Goal: Task Accomplishment & Management: Manage account settings

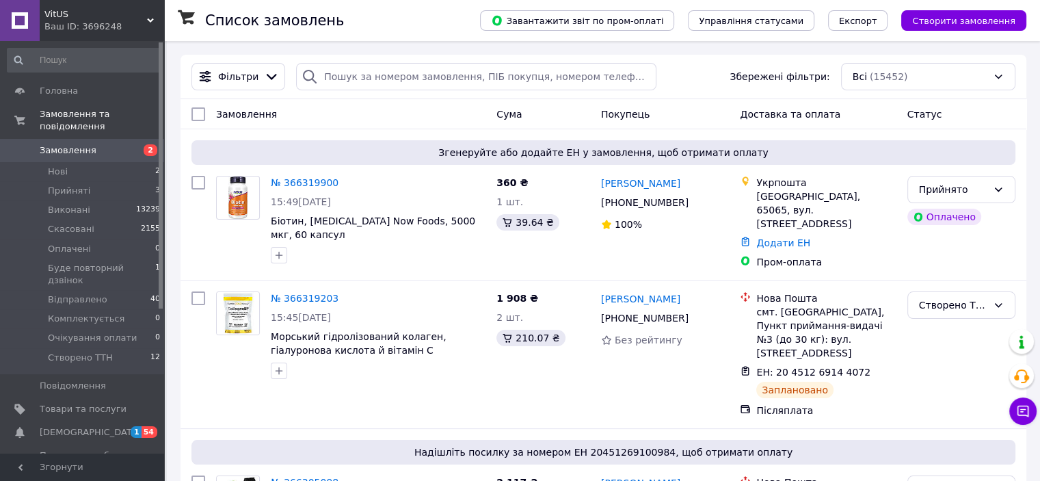
drag, startPoint x: 293, startPoint y: 183, endPoint x: 364, endPoint y: 205, distance: 74.0
click at [294, 183] on link "№ 366319900" at bounding box center [305, 182] width 68 height 11
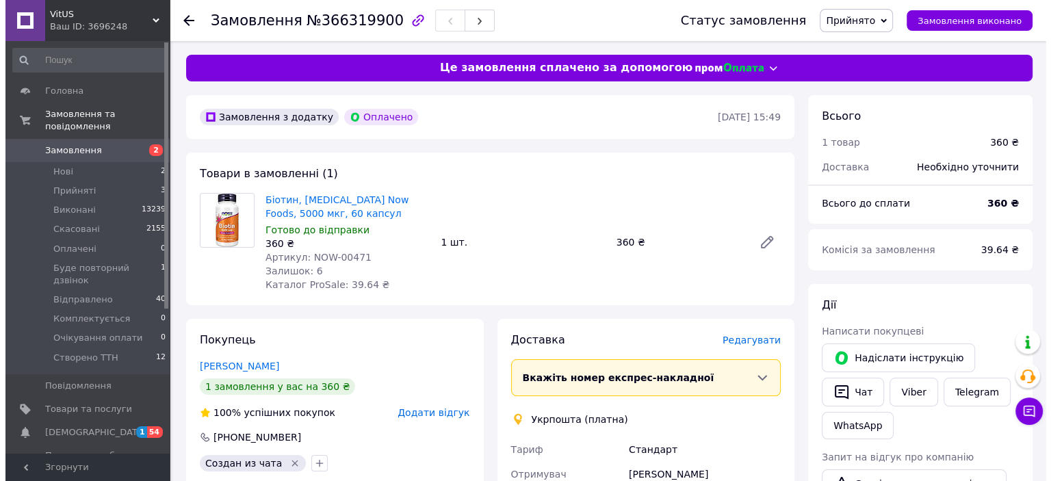
scroll to position [137, 0]
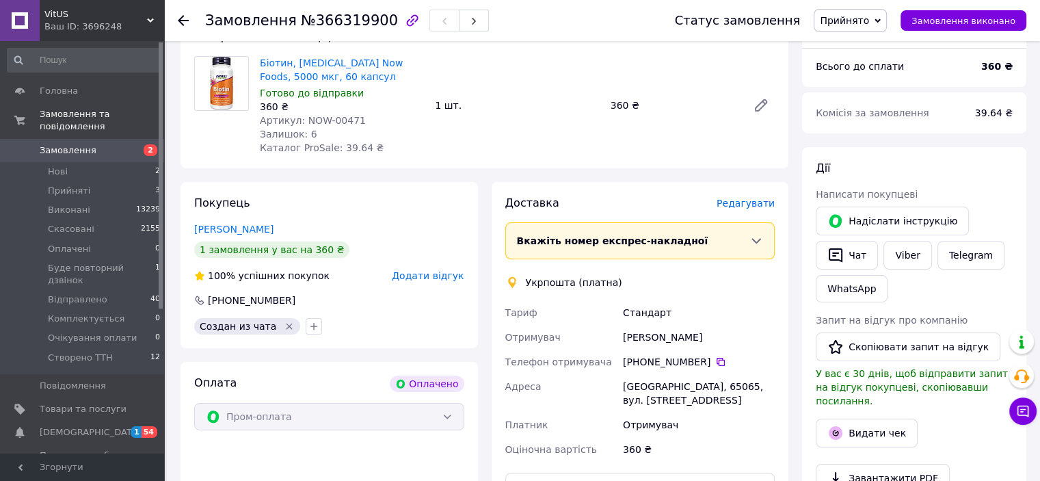
click at [752, 202] on span "Редагувати" at bounding box center [746, 203] width 58 height 11
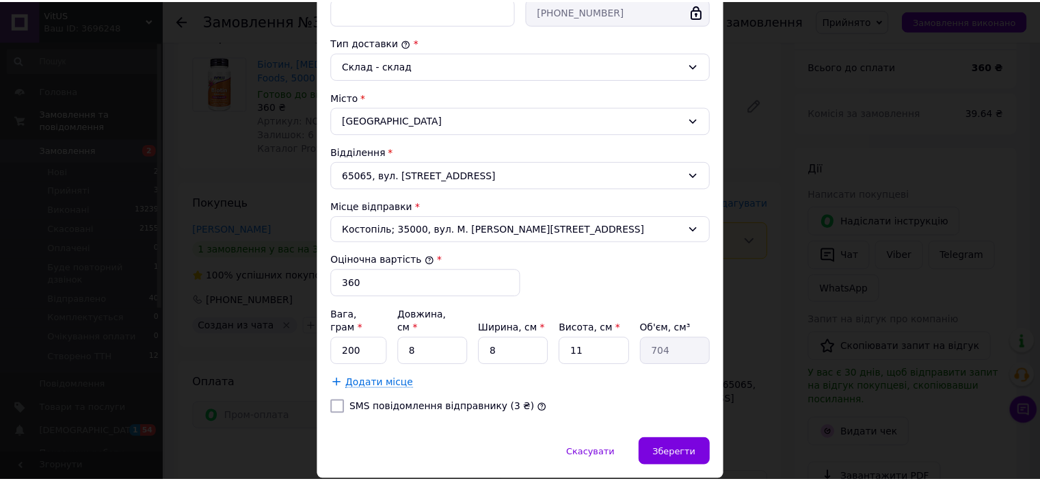
scroll to position [342, 0]
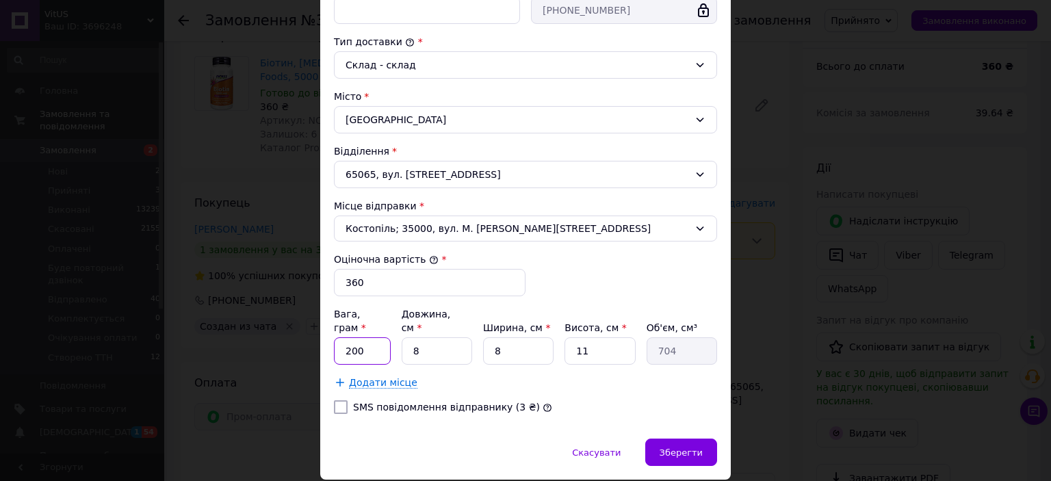
click at [374, 337] on input "200" at bounding box center [362, 350] width 57 height 27
type input "2"
type input "72"
click at [430, 338] on input "8" at bounding box center [437, 350] width 70 height 27
type input "1"
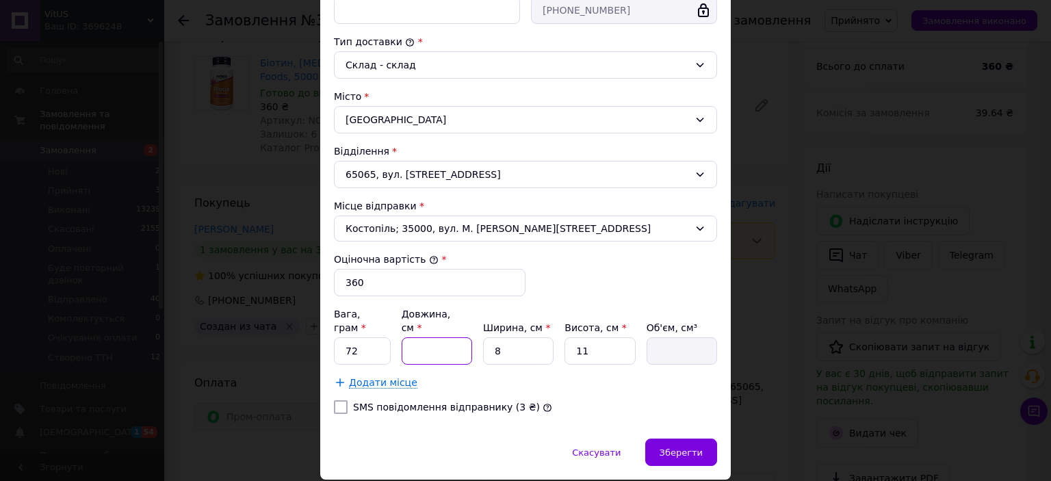
type input "88"
type input "12"
type input "1056"
type input "12"
click at [513, 337] on input "8" at bounding box center [518, 350] width 70 height 27
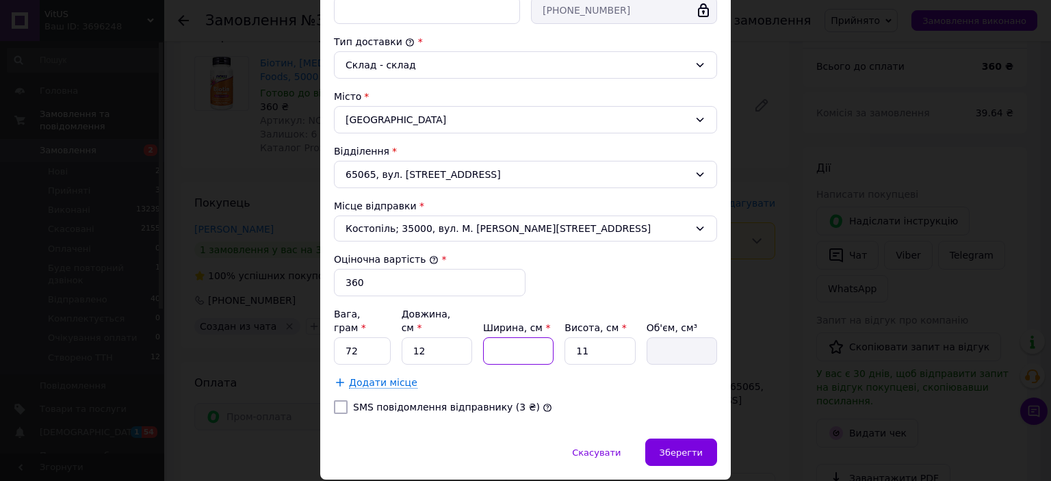
type input "1"
type input "132"
type input "12"
type input "1584"
type input "12"
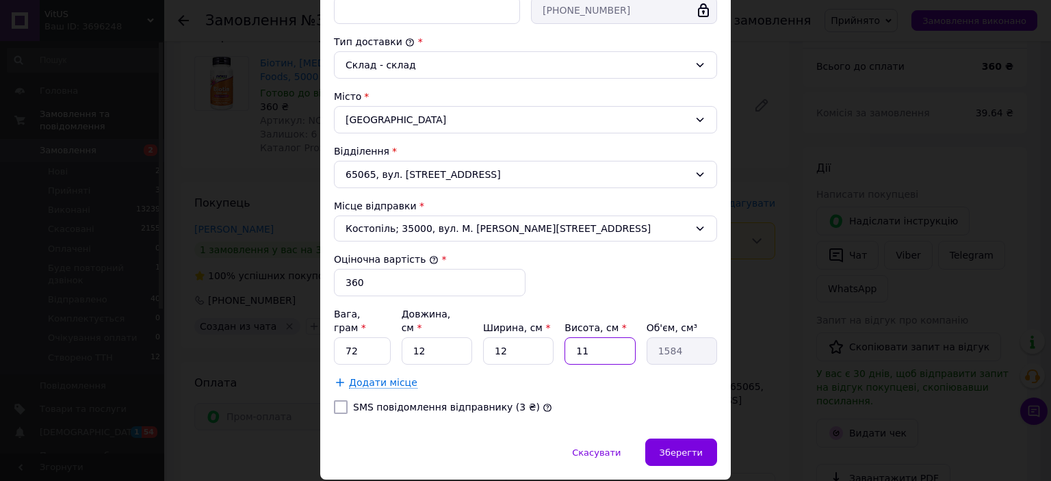
click at [598, 337] on input "11" at bounding box center [599, 350] width 70 height 27
type input "1"
type input "144"
type input "6"
type input "864"
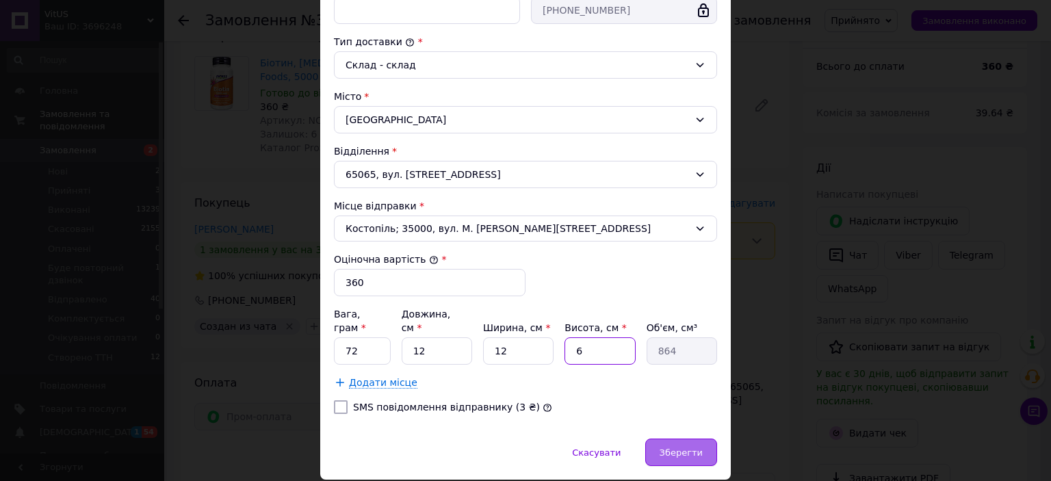
type input "6"
click at [670, 447] on span "Зберегти" at bounding box center [680, 452] width 43 height 10
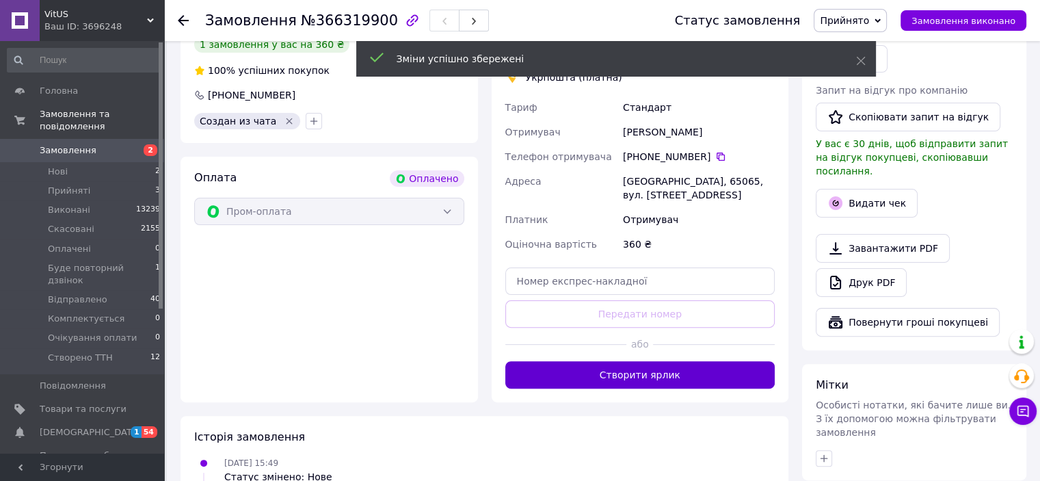
click at [661, 361] on button "Створити ярлик" at bounding box center [641, 374] width 270 height 27
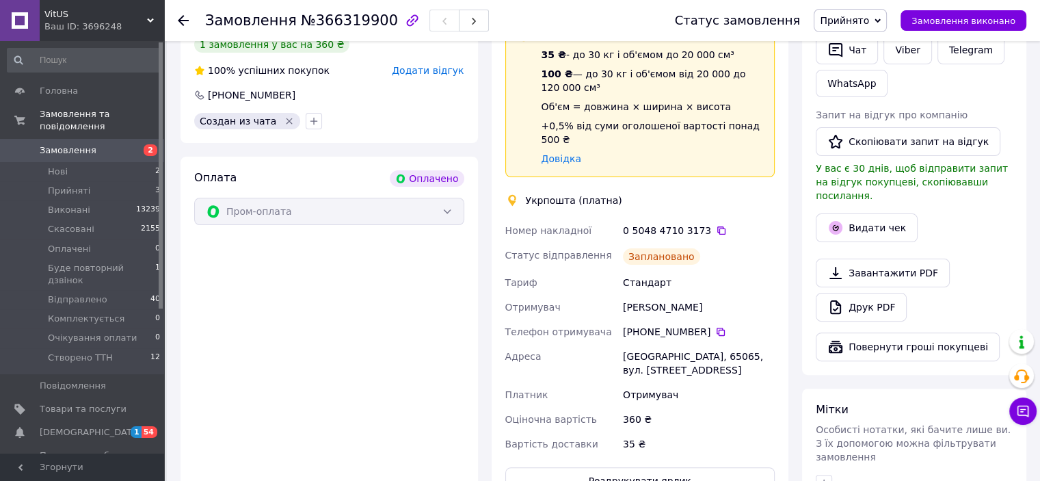
drag, startPoint x: 853, startPoint y: 21, endPoint x: 878, endPoint y: 73, distance: 57.8
click at [854, 21] on span "Прийнято" at bounding box center [844, 20] width 49 height 11
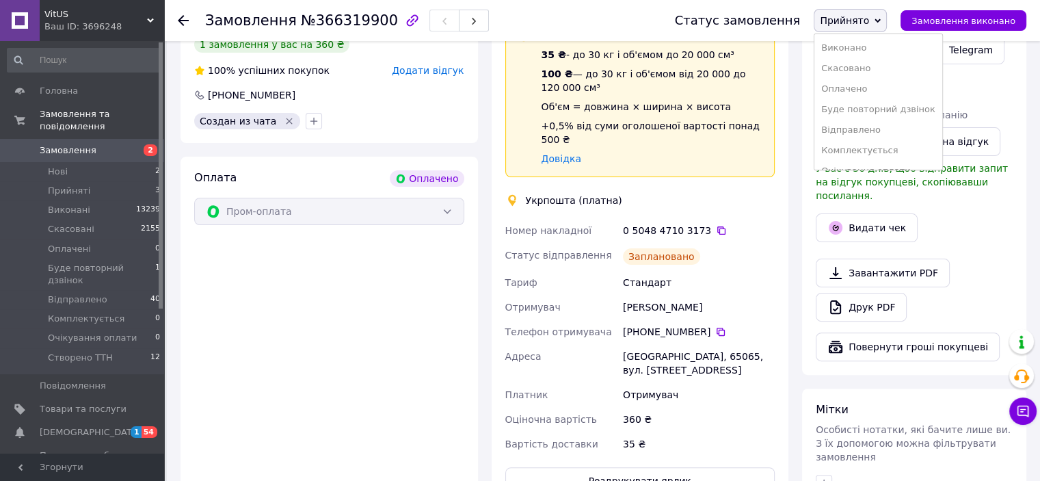
scroll to position [36, 0]
click at [872, 154] on li "Створено ТТН" at bounding box center [879, 156] width 128 height 21
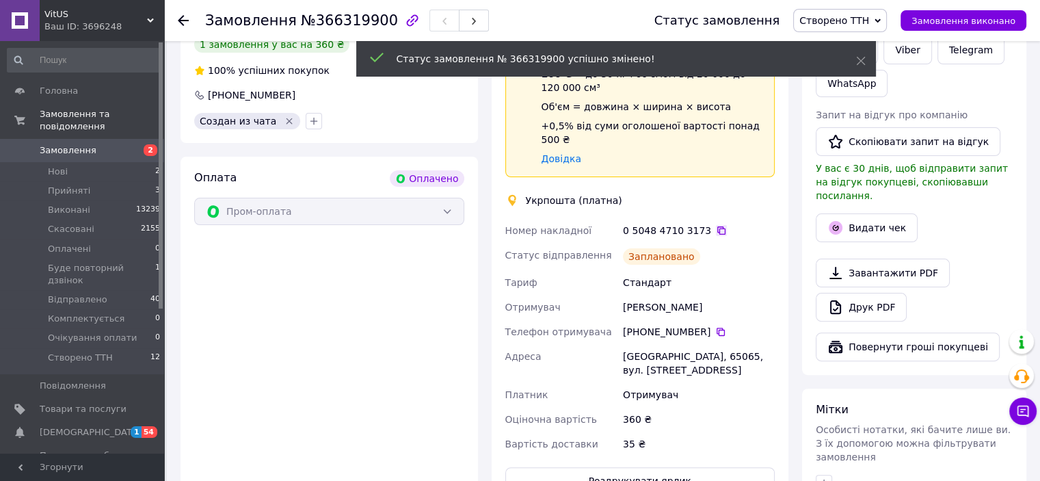
click at [716, 225] on icon at bounding box center [721, 230] width 11 height 11
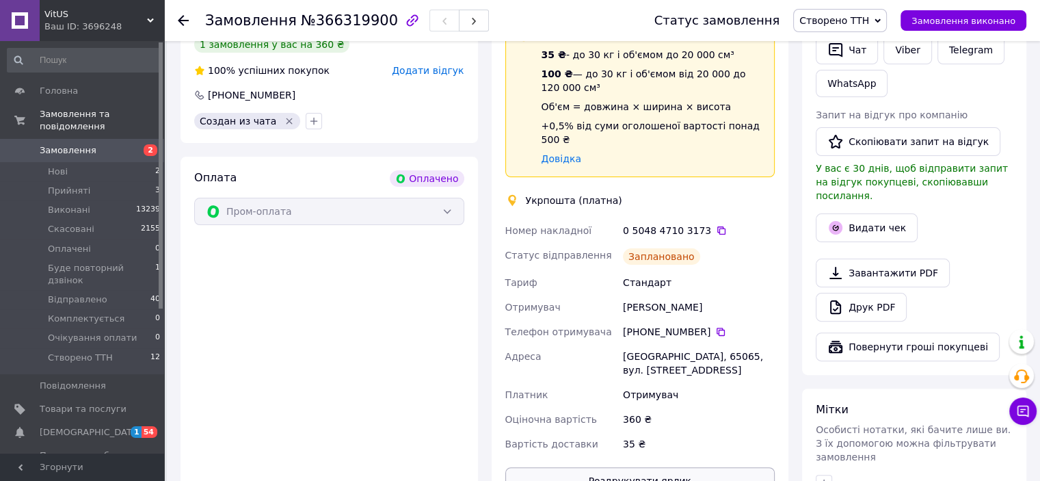
click at [678, 467] on button "Роздрукувати ярлик" at bounding box center [641, 480] width 270 height 27
